Goal: Task Accomplishment & Management: Complete application form

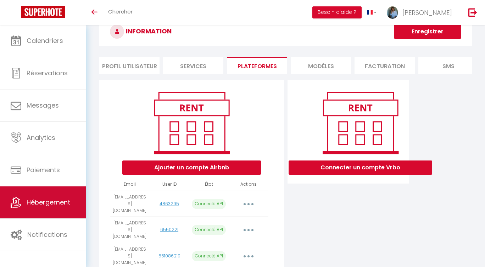
scroll to position [22, 0]
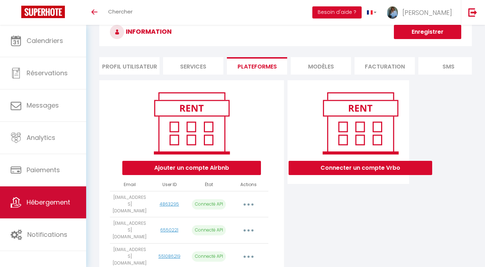
click at [49, 203] on span "Hébergement" at bounding box center [49, 202] width 44 height 9
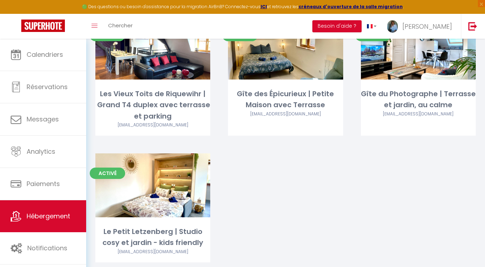
scroll to position [97, 0]
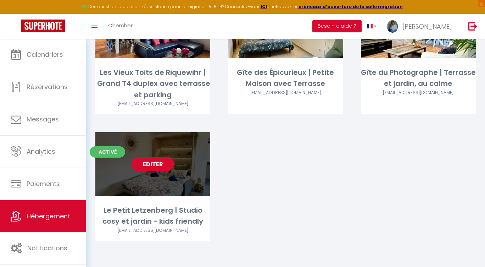
click at [151, 163] on link "Editer" at bounding box center [153, 164] width 43 height 14
select select "3"
select select "2"
select select "1"
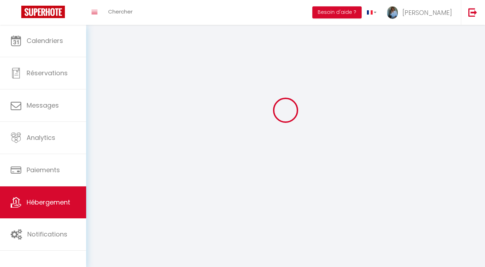
select select
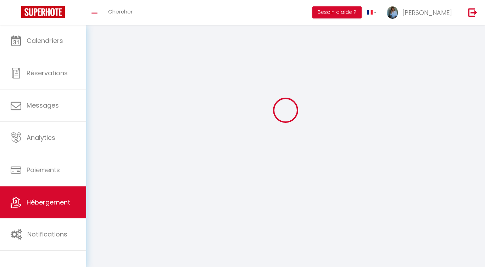
select select
checkbox input "false"
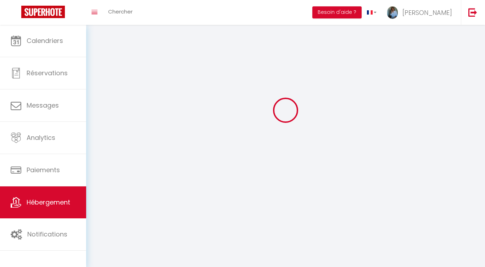
select select
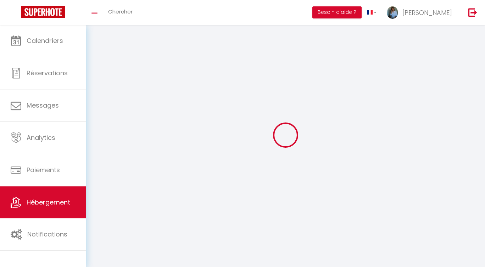
select select
checkbox input "false"
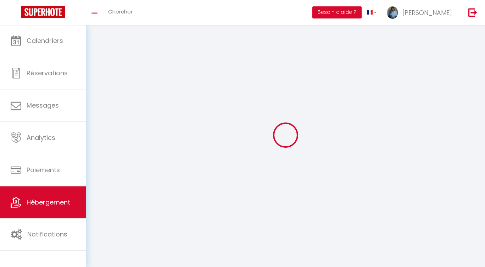
checkbox input "false"
select select
select select "1"
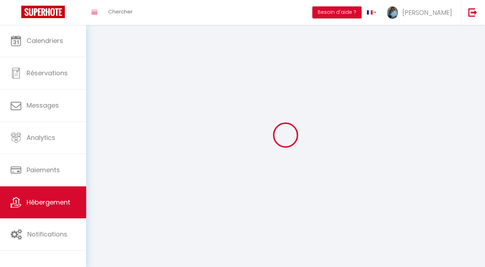
select select
select select "28"
select select
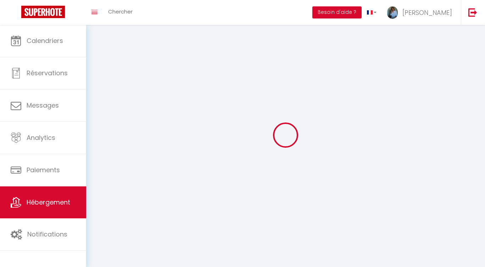
select select
checkbox input "false"
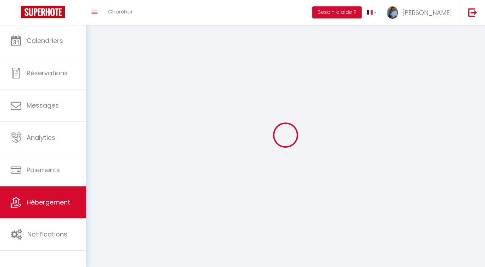
checkbox input "false"
select select
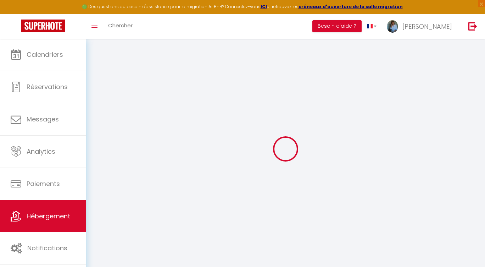
select select
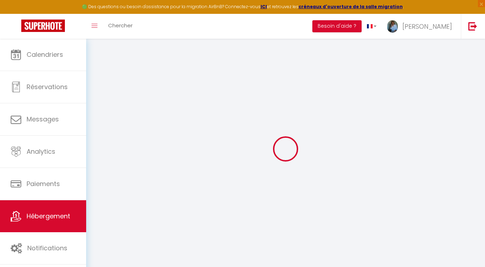
select select
checkbox input "false"
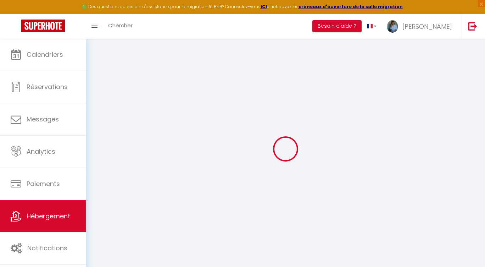
select select
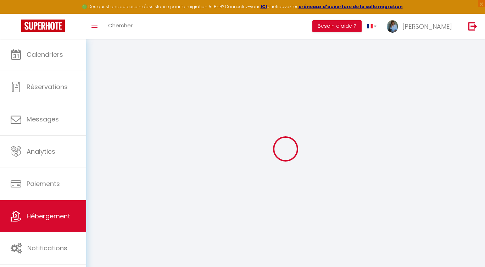
select select
checkbox input "false"
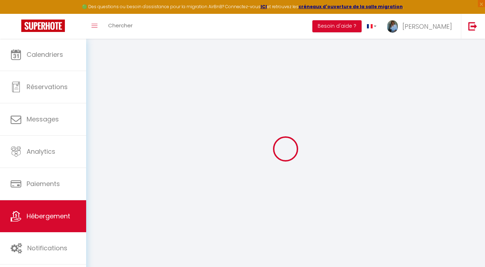
checkbox input "false"
select select
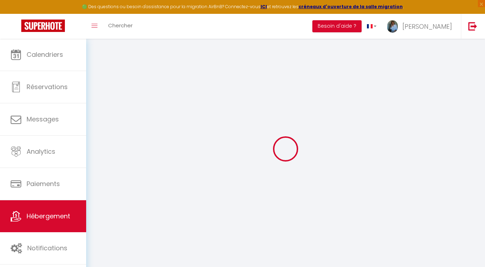
select select
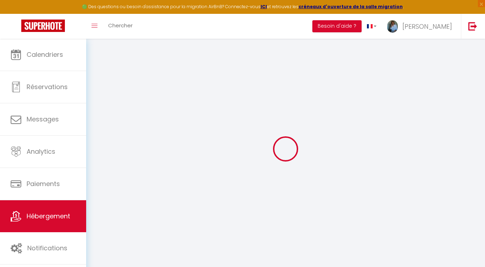
checkbox input "false"
select select
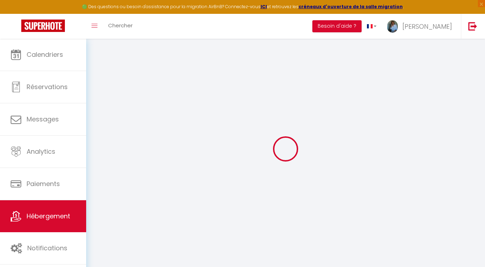
select select
type input "Le Petit Letzenberg | Studio cosy et jardin - kids friendly"
type input "[PERSON_NAME]"
type input "[STREET_ADDRESS]"
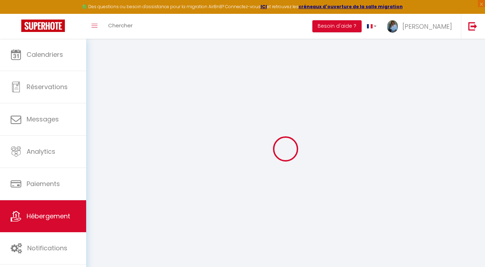
type input "68040"
type input "[GEOGRAPHIC_DATA]"
type input "80"
type input "5"
type input "50"
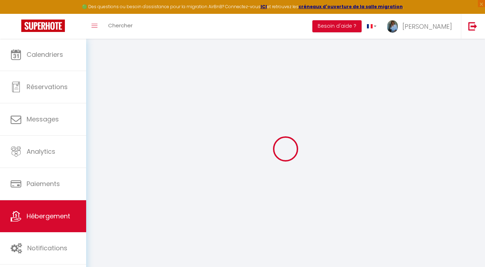
type input "1.50"
type input "300"
select select
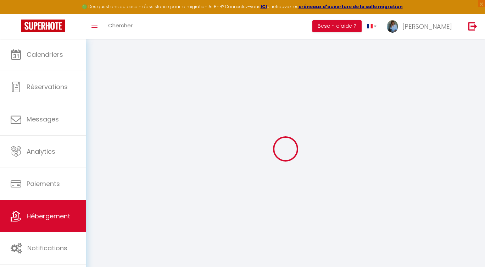
select select
type input "[STREET_ADDRESS]"
type input "68040"
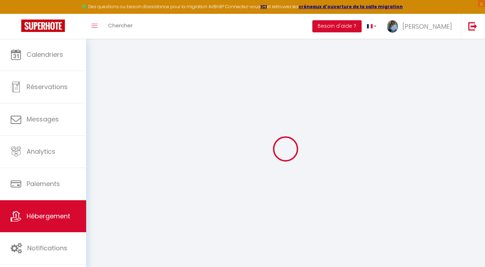
type input "Ingersheim"
type input "[PERSON_NAME][EMAIL_ADDRESS][DOMAIN_NAME]"
select select "15211"
checkbox input "false"
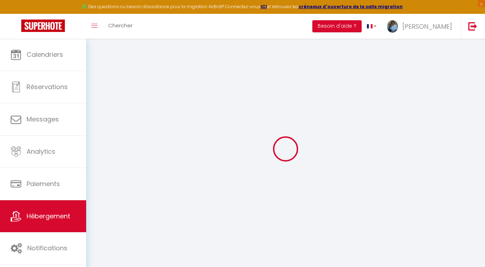
checkbox input "false"
type input "22"
type input "0"
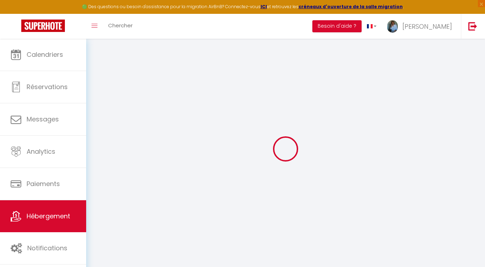
type input "0"
select select "31619"
select select
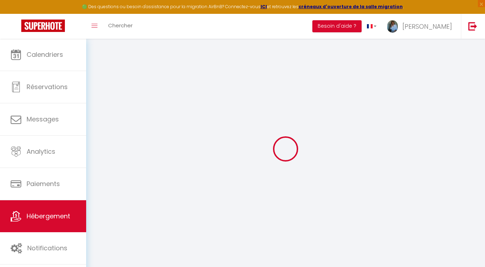
select select
checkbox input "false"
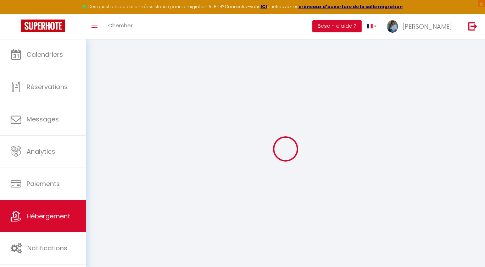
checkbox input "false"
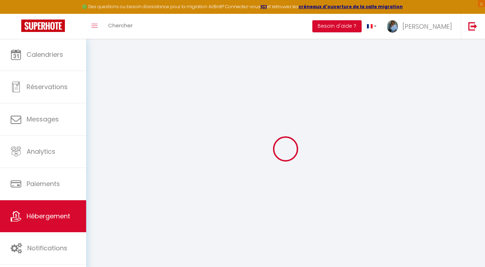
checkbox input "false"
select select "17:00"
select select "22:30"
select select "10:00"
select select "15"
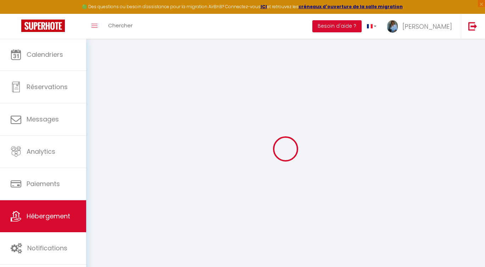
select select "15"
select select "10:00"
checkbox input "false"
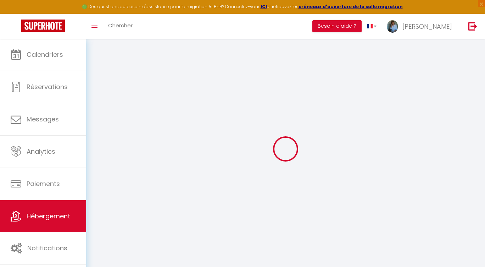
checkbox input "false"
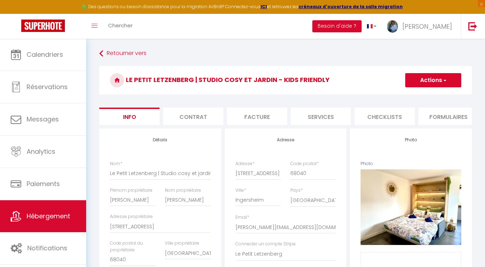
checkbox input "false"
